Goal: Task Accomplishment & Management: Use online tool/utility

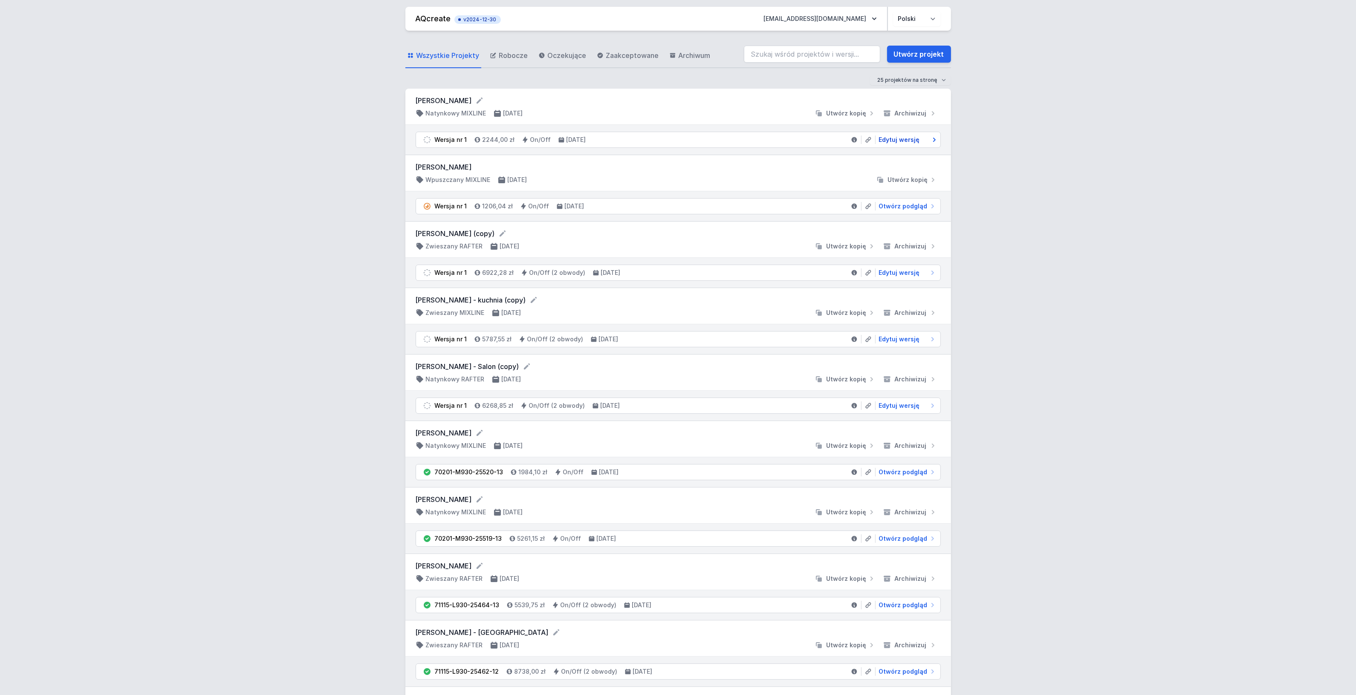
click at [900, 136] on span "Edytuj wersję" at bounding box center [899, 140] width 41 height 9
drag, startPoint x: 897, startPoint y: 208, endPoint x: 404, endPoint y: 124, distance: 500.7
click at [897, 208] on span "Otwórz podgląd" at bounding box center [903, 206] width 49 height 9
select select "3000"
select select "2"
